Goal: Find specific page/section: Find specific page/section

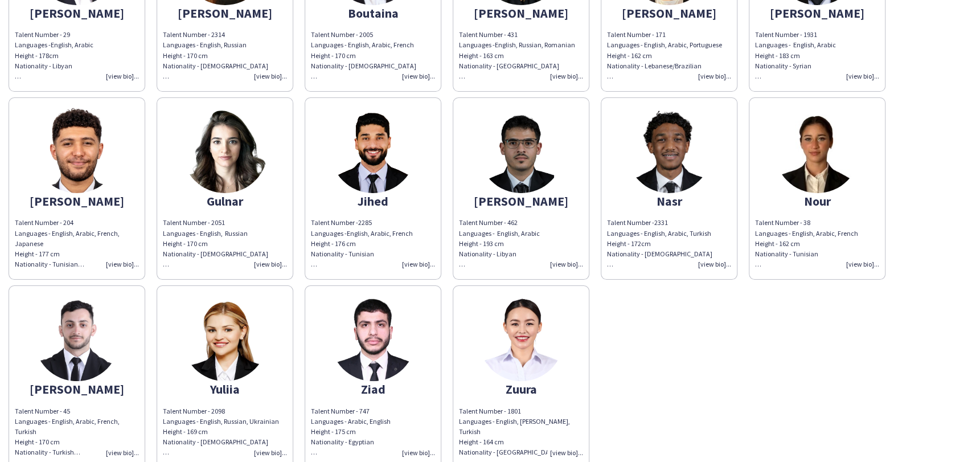
scroll to position [196, 0]
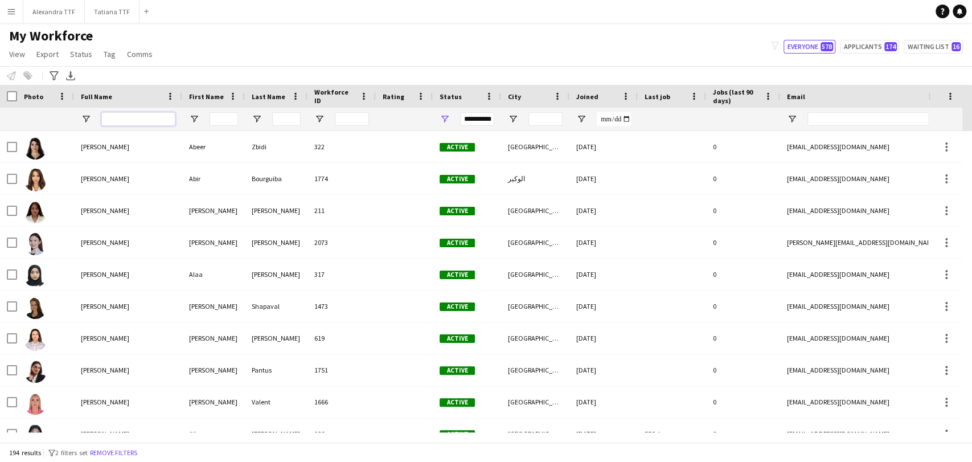
click at [128, 118] on input "Full Name Filter Input" at bounding box center [138, 119] width 74 height 14
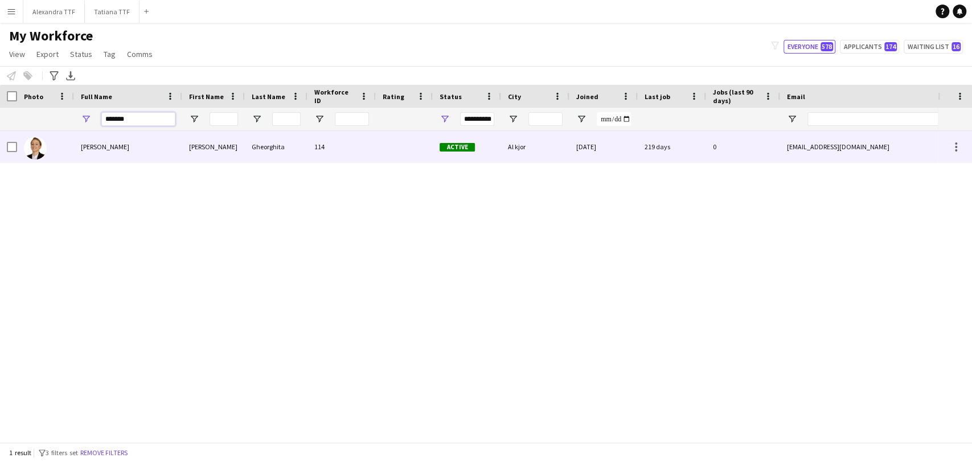
type input "*******"
click at [124, 142] on span "[PERSON_NAME]" at bounding box center [105, 146] width 48 height 9
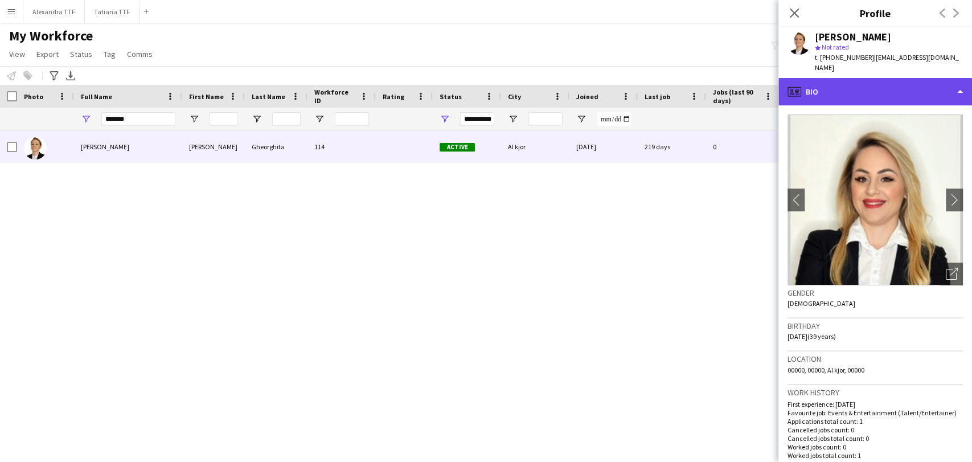
click at [846, 78] on div "profile Bio" at bounding box center [875, 91] width 194 height 27
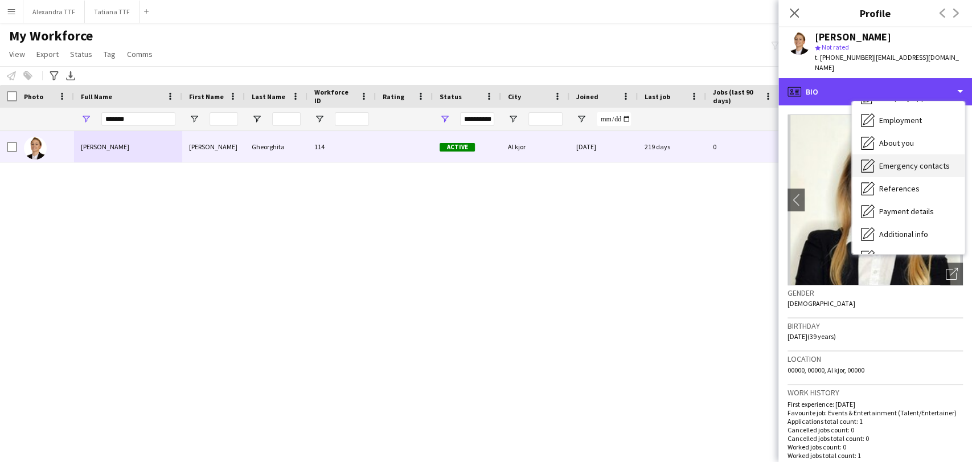
scroll to position [44, 0]
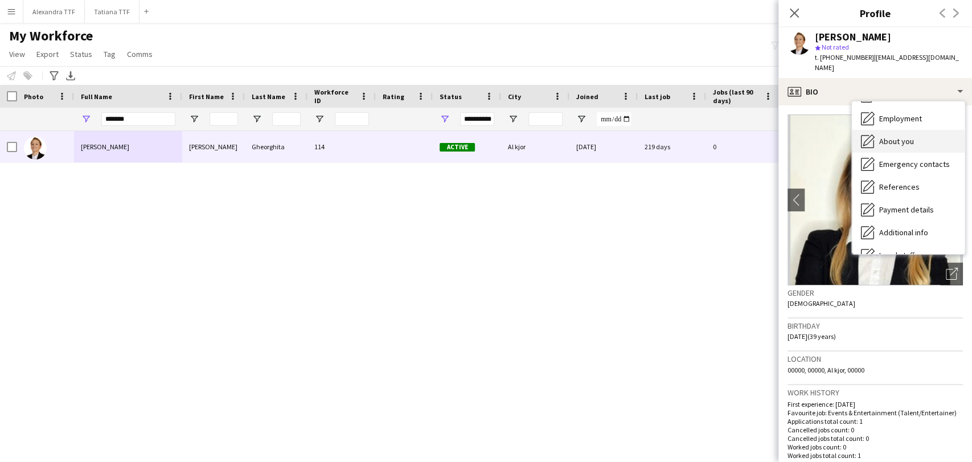
click at [918, 134] on div "About you About you" at bounding box center [908, 141] width 113 height 23
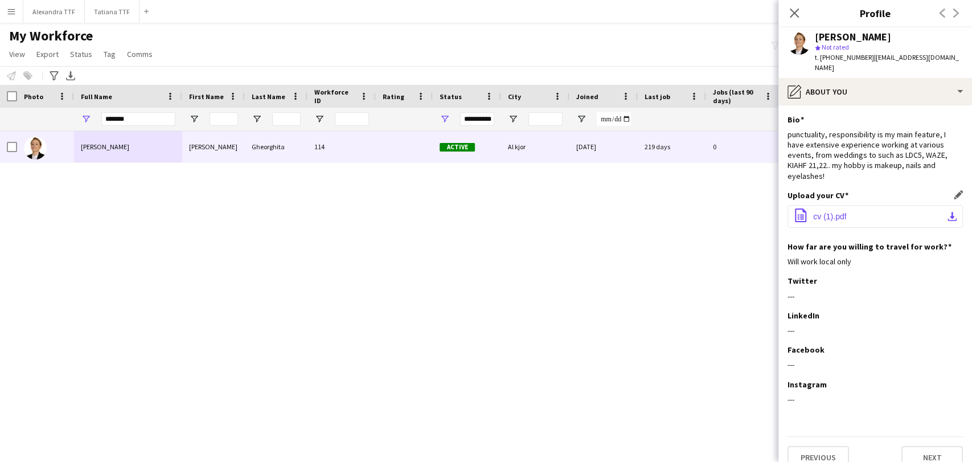
click at [953, 212] on app-icon "download-bottom" at bounding box center [951, 216] width 9 height 9
